Goal: Task Accomplishment & Management: Use online tool/utility

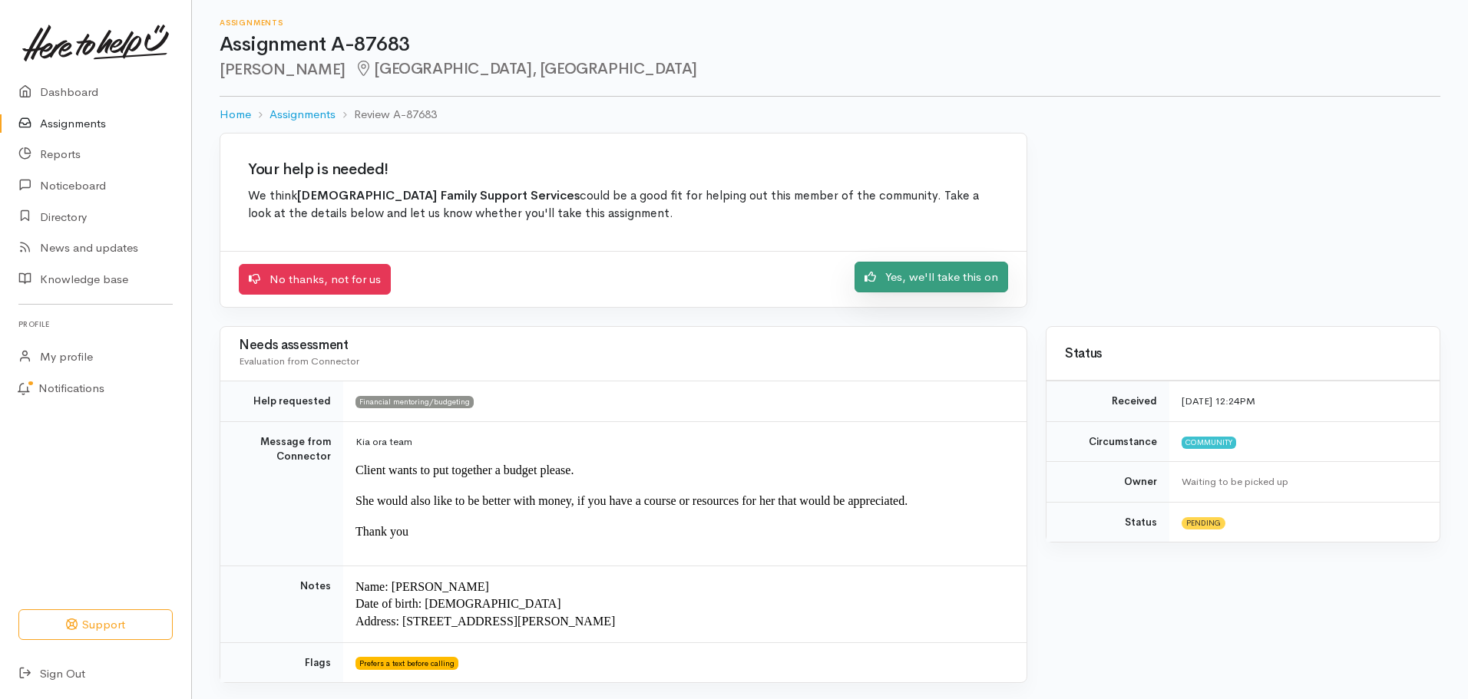
click at [907, 279] on link "Yes, we'll take this on" at bounding box center [932, 277] width 154 height 31
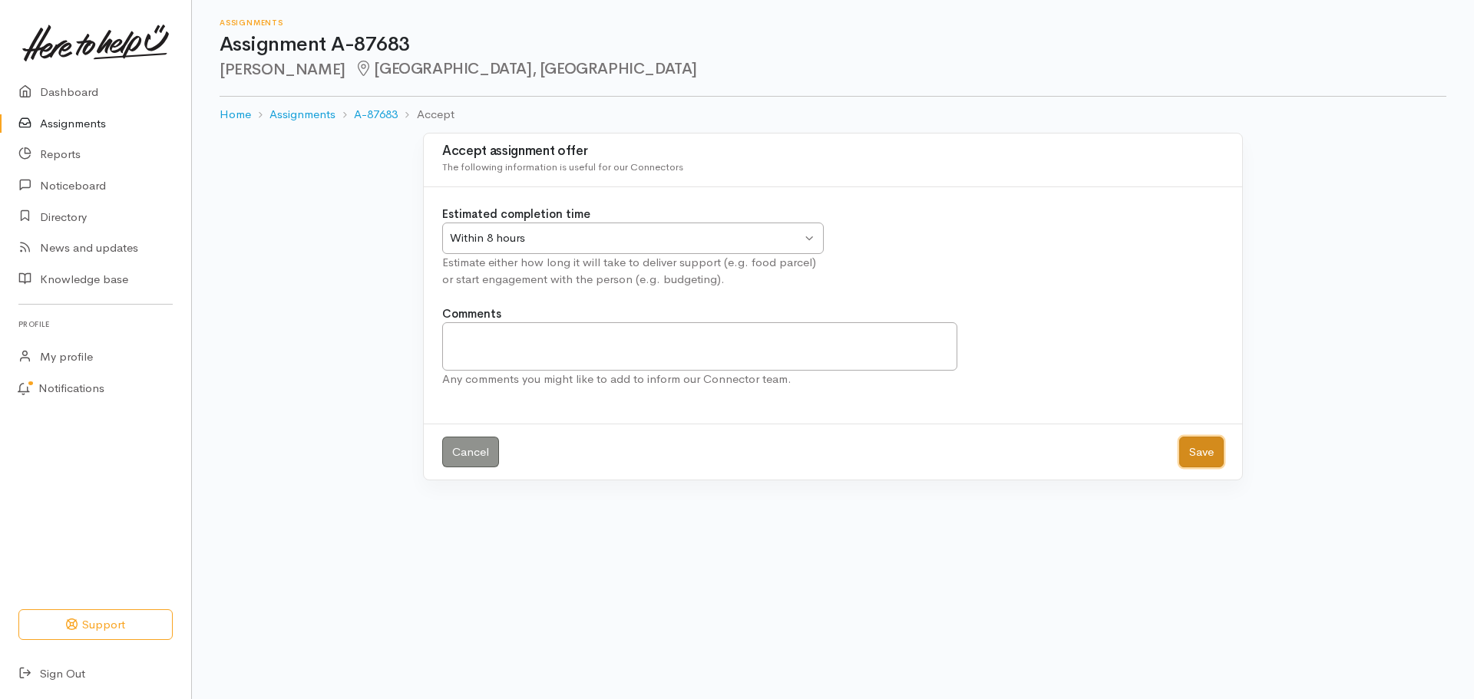
click at [1195, 462] on button "Save" at bounding box center [1201, 452] width 45 height 31
